Goal: Task Accomplishment & Management: Manage account settings

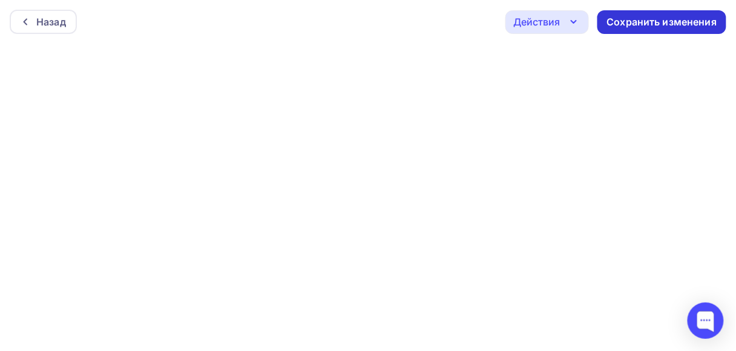
click at [634, 24] on div "Сохранить изменения" at bounding box center [662, 22] width 110 height 14
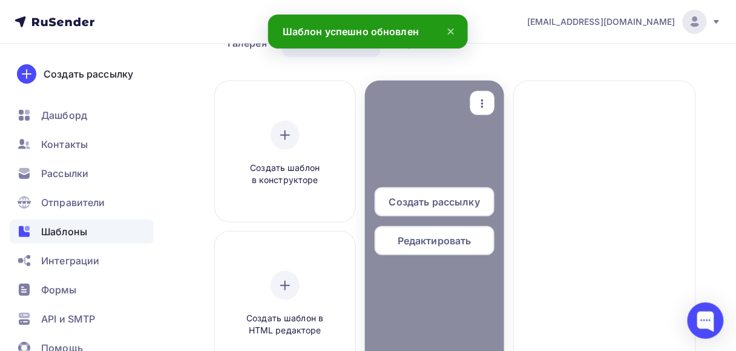
scroll to position [97, 0]
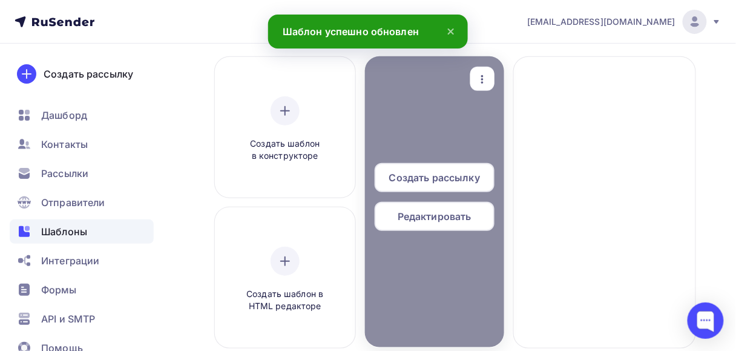
click at [439, 217] on span "Редактировать" at bounding box center [435, 216] width 74 height 15
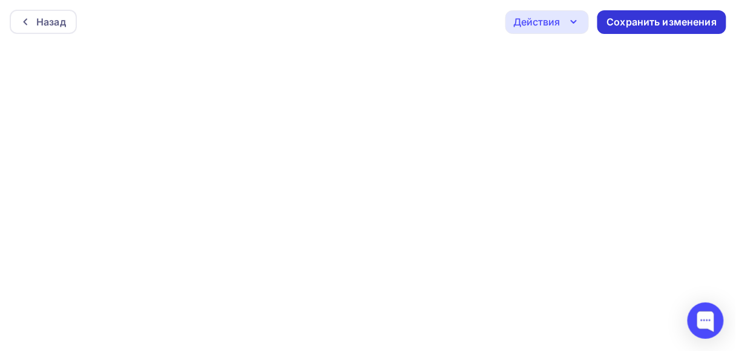
click at [667, 22] on div "Сохранить изменения" at bounding box center [662, 22] width 110 height 14
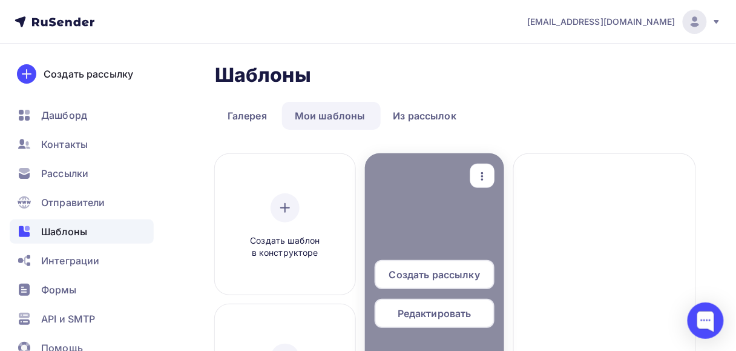
scroll to position [194, 0]
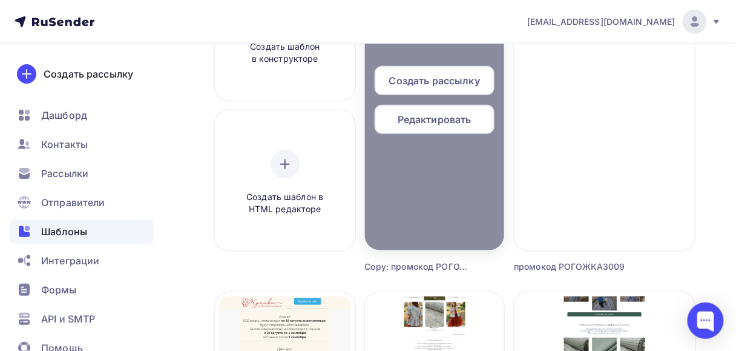
click at [433, 120] on span "Редактировать" at bounding box center [435, 119] width 74 height 15
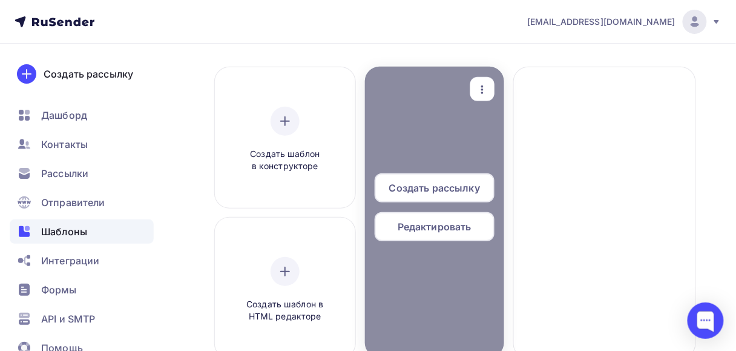
scroll to position [48, 0]
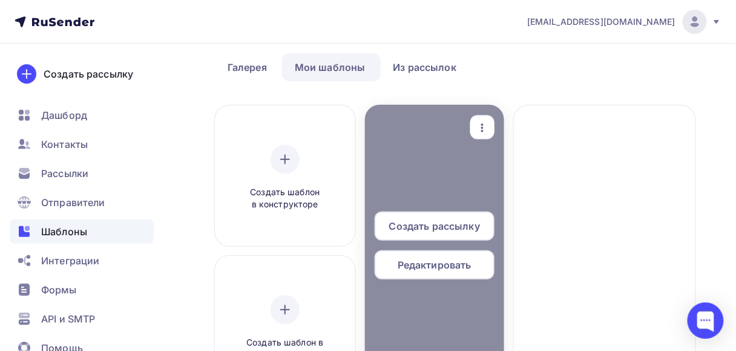
click at [490, 122] on icon "button" at bounding box center [482, 127] width 15 height 15
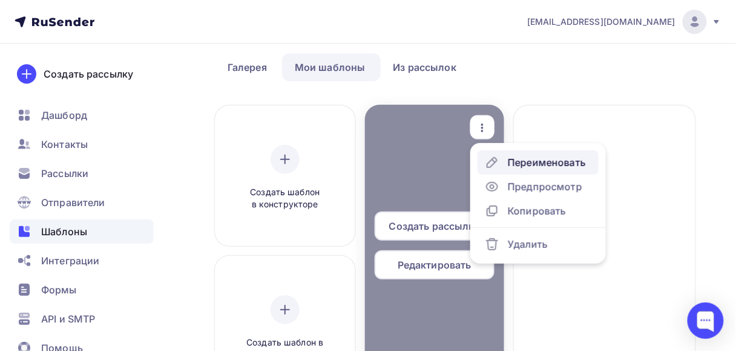
click at [518, 163] on div "Переименовать" at bounding box center [547, 162] width 78 height 15
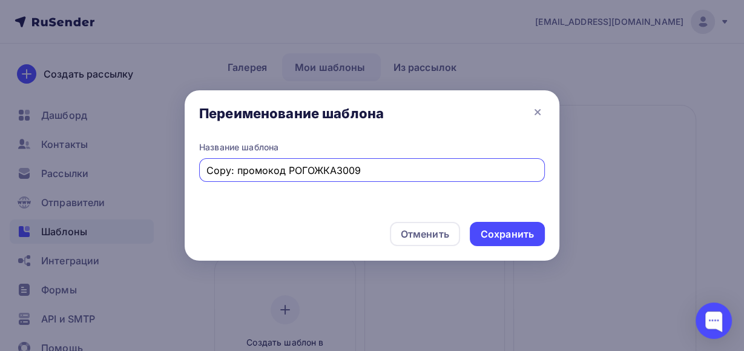
drag, startPoint x: 375, startPoint y: 170, endPoint x: 203, endPoint y: 170, distance: 171.9
click at [203, 170] on div "Copy: промокод РОГОЖКА3009" at bounding box center [372, 170] width 346 height 24
type input "Бязь Поплин Перкаль"
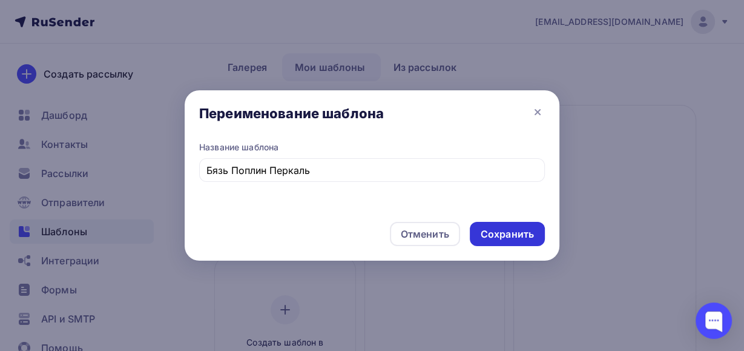
click at [471, 230] on div "Сохранить" at bounding box center [507, 234] width 75 height 24
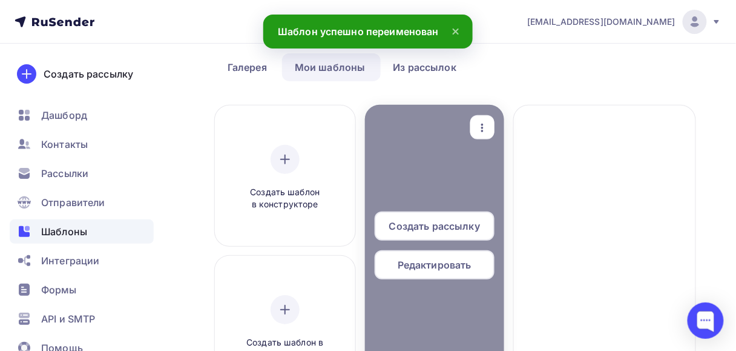
click at [463, 258] on span "Редактировать" at bounding box center [435, 264] width 74 height 15
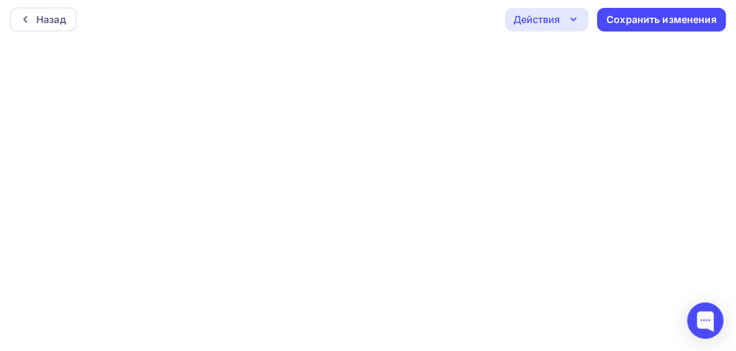
scroll to position [3, 0]
click at [622, 18] on div "Сохранить изменения" at bounding box center [662, 19] width 110 height 14
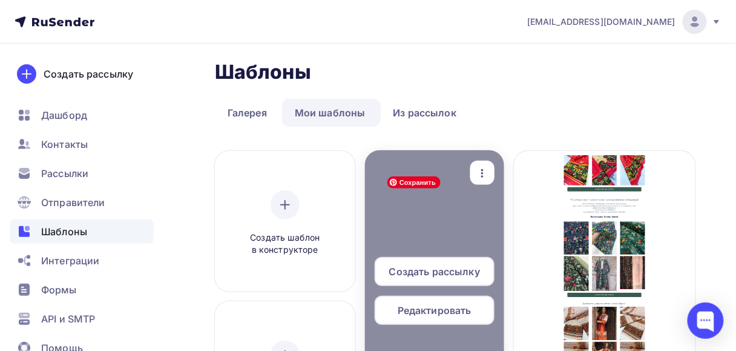
scroll to position [145, 0]
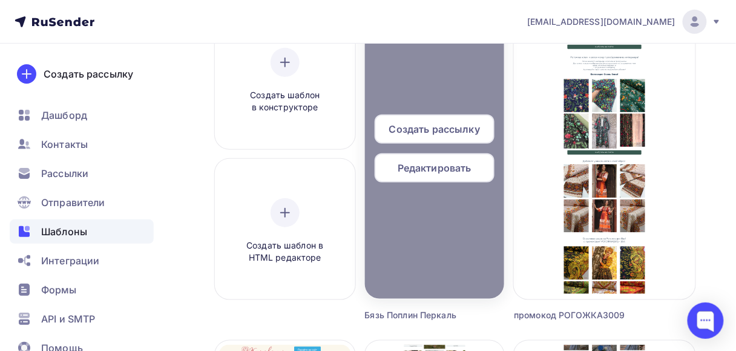
click at [447, 160] on div "Редактировать" at bounding box center [435, 167] width 120 height 29
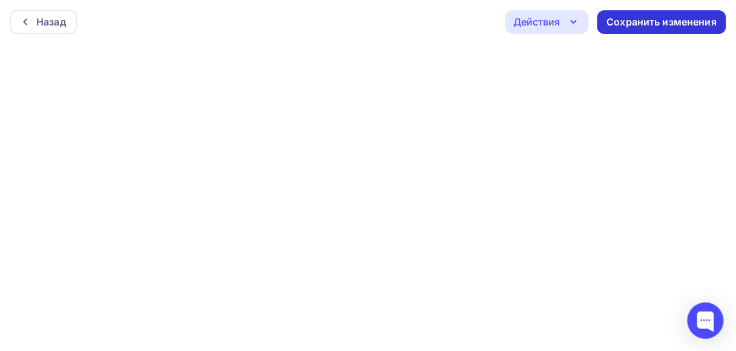
click at [631, 17] on div "Сохранить изменения" at bounding box center [662, 22] width 110 height 14
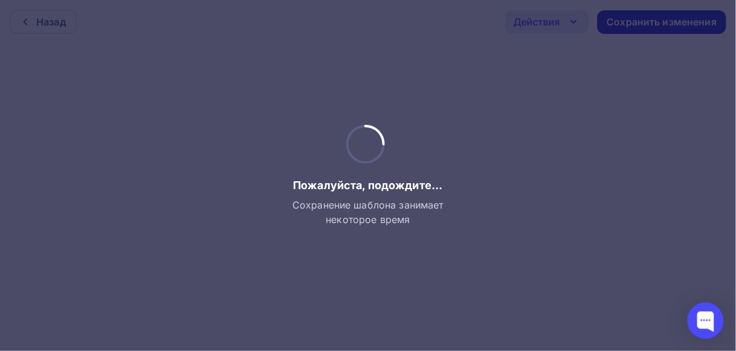
scroll to position [42, 0]
